Goal: Task Accomplishment & Management: Manage account settings

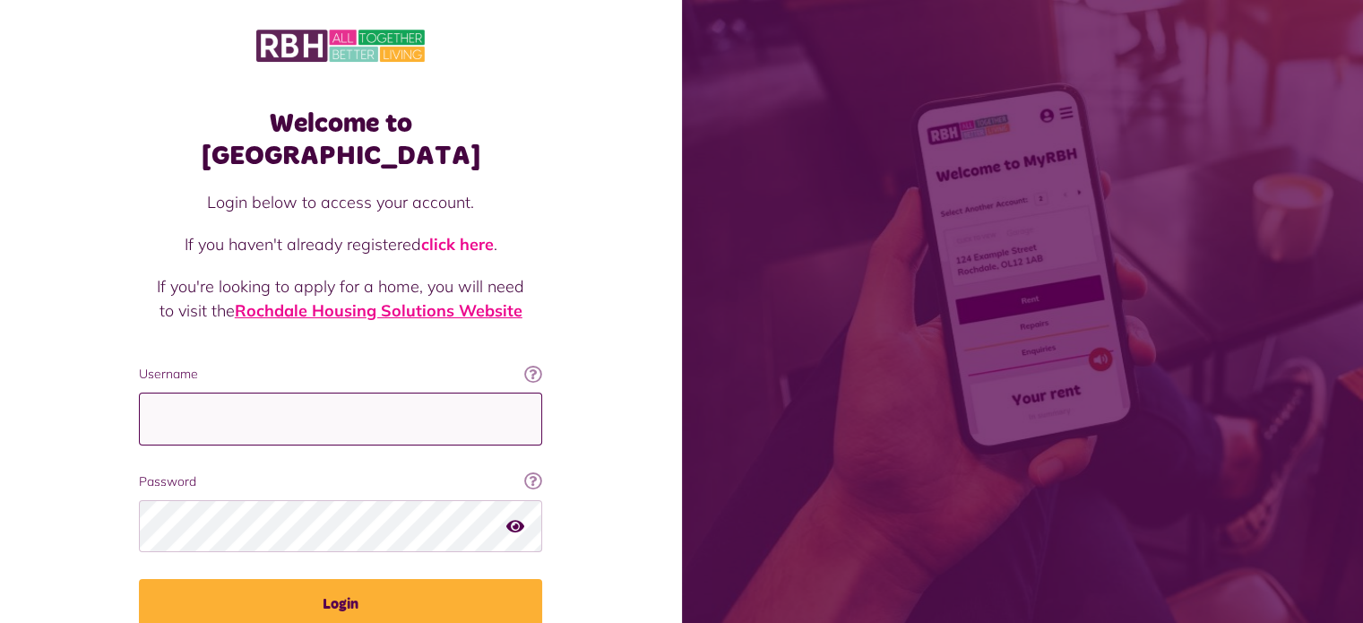
type input "**********"
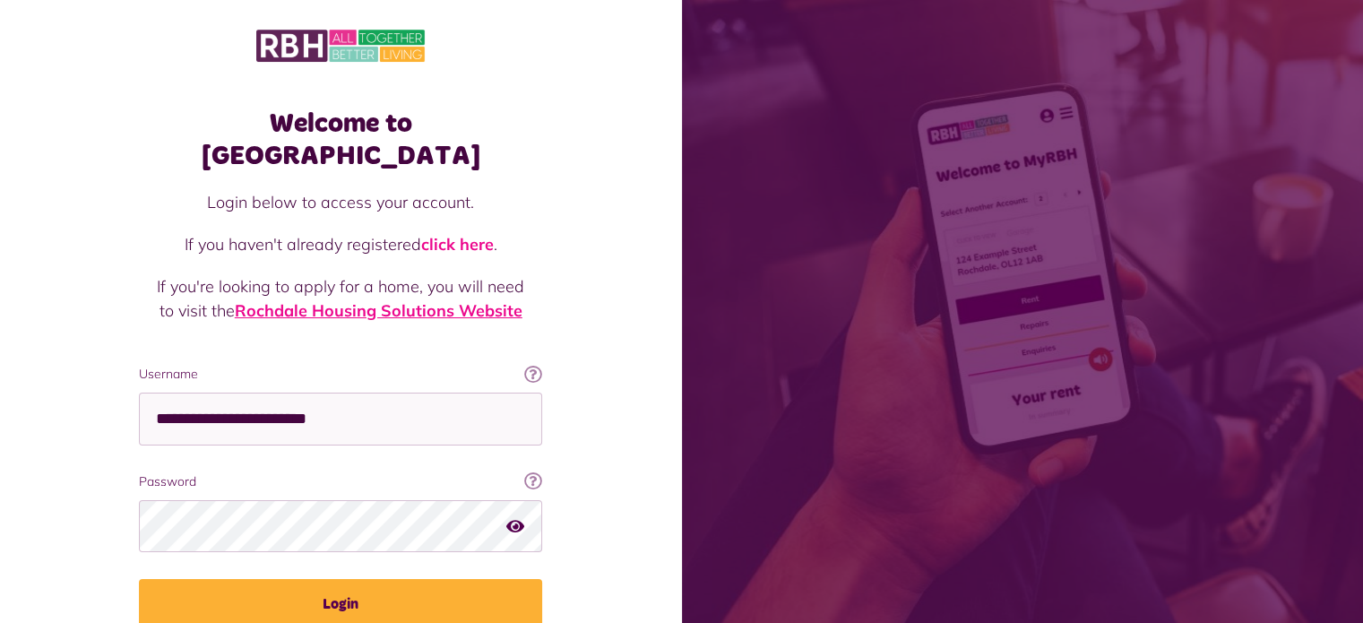
click at [338, 300] on link "Rochdale Housing Solutions Website" at bounding box center [379, 310] width 288 height 21
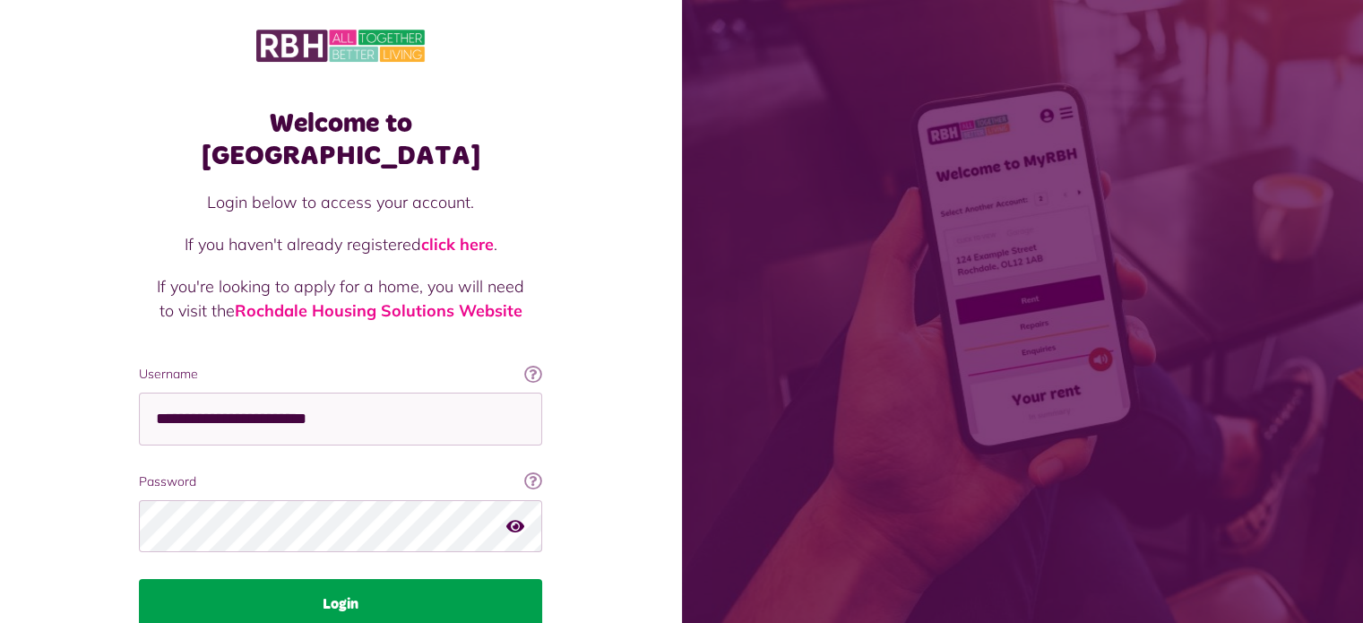
click at [374, 579] on button "Login" at bounding box center [340, 604] width 403 height 50
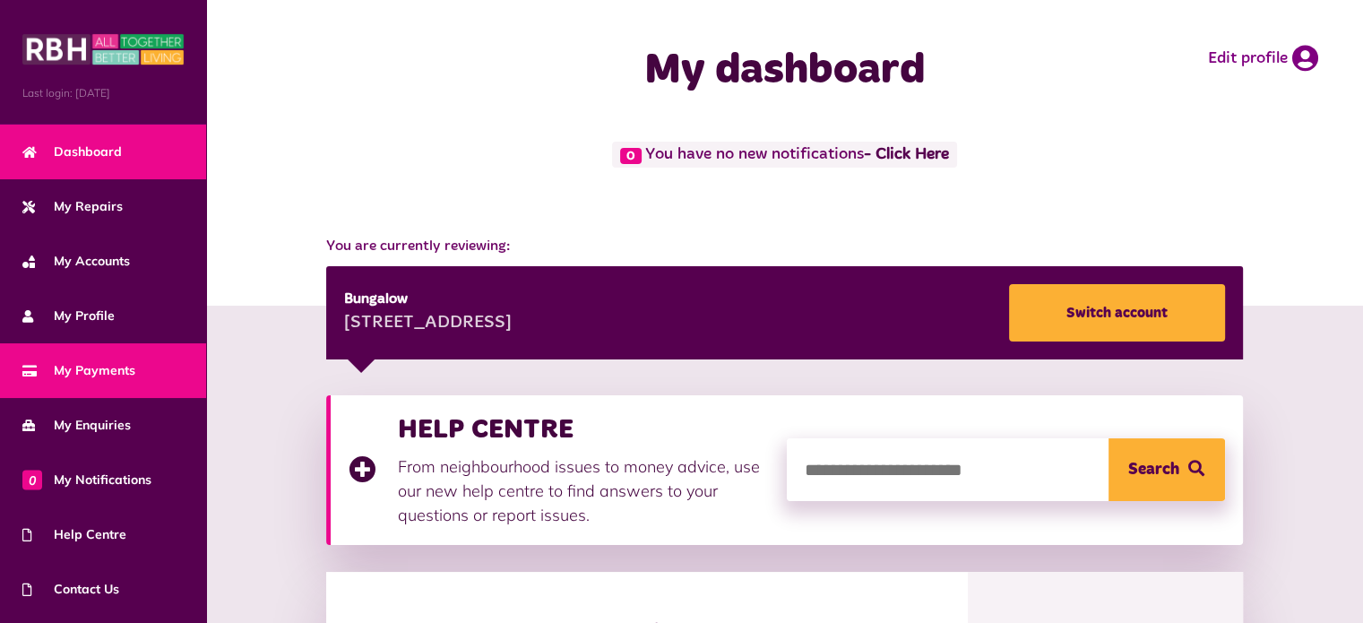
click at [78, 366] on span "My Payments" at bounding box center [78, 370] width 113 height 19
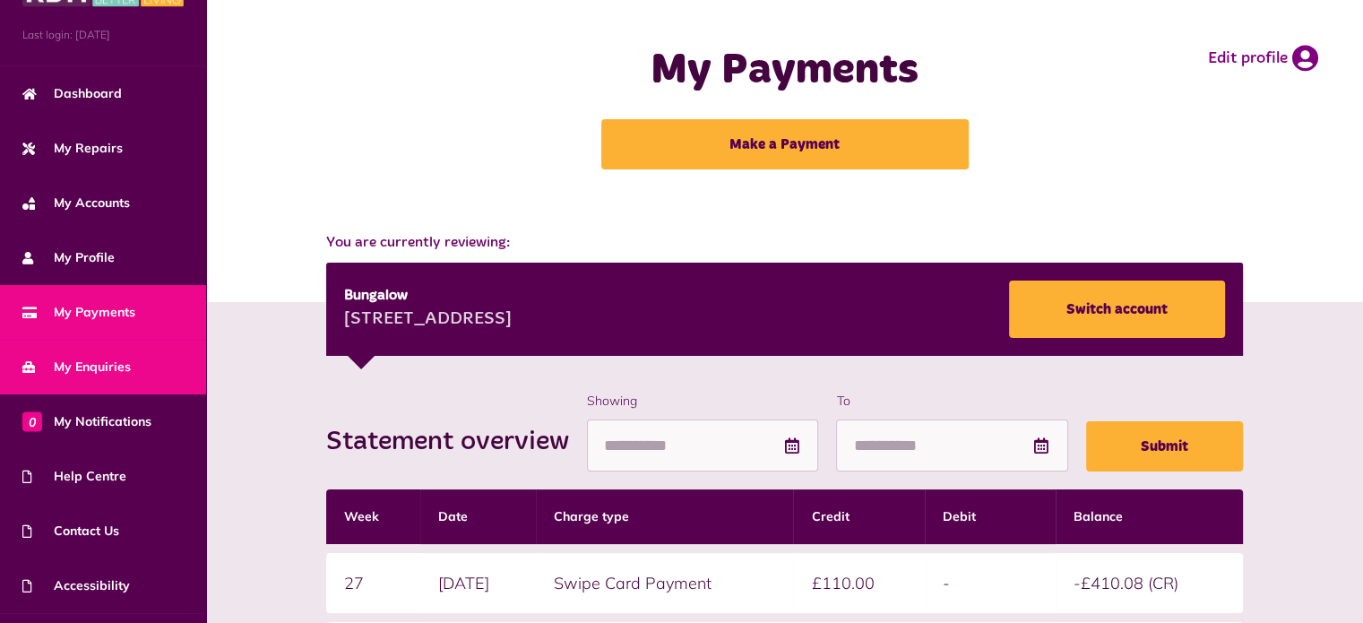
scroll to position [101, 0]
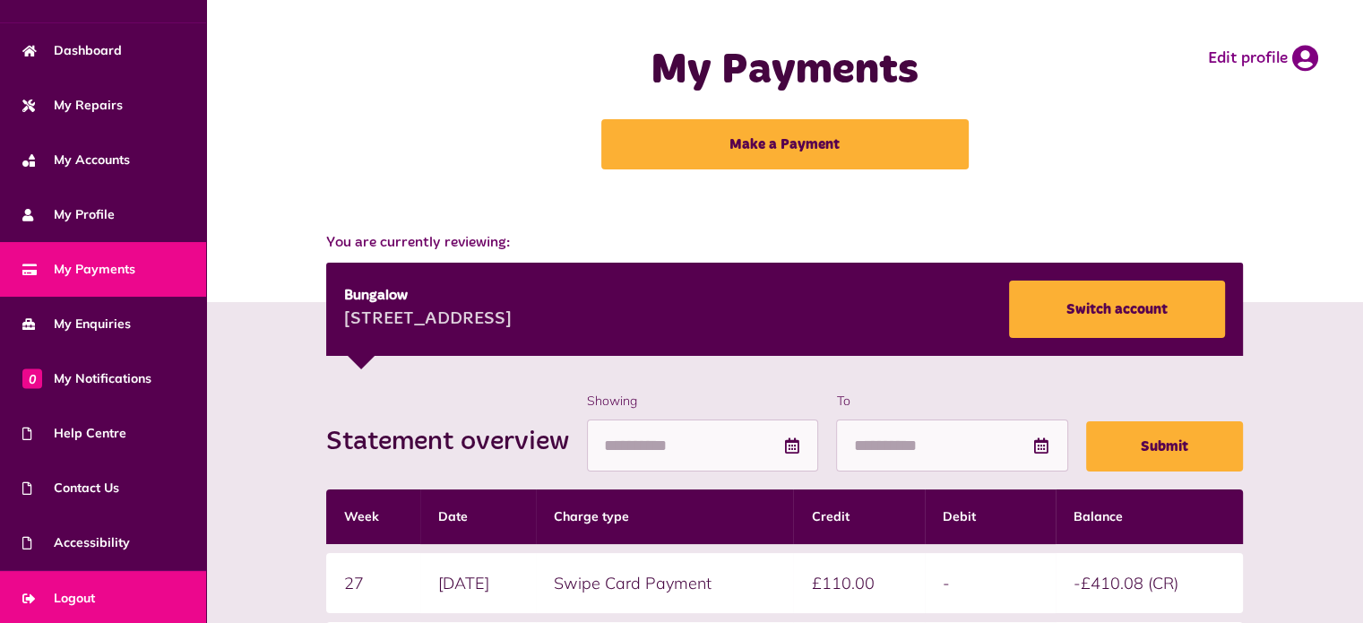
click at [115, 588] on link "Logout" at bounding box center [103, 598] width 206 height 55
